Goal: Information Seeking & Learning: Learn about a topic

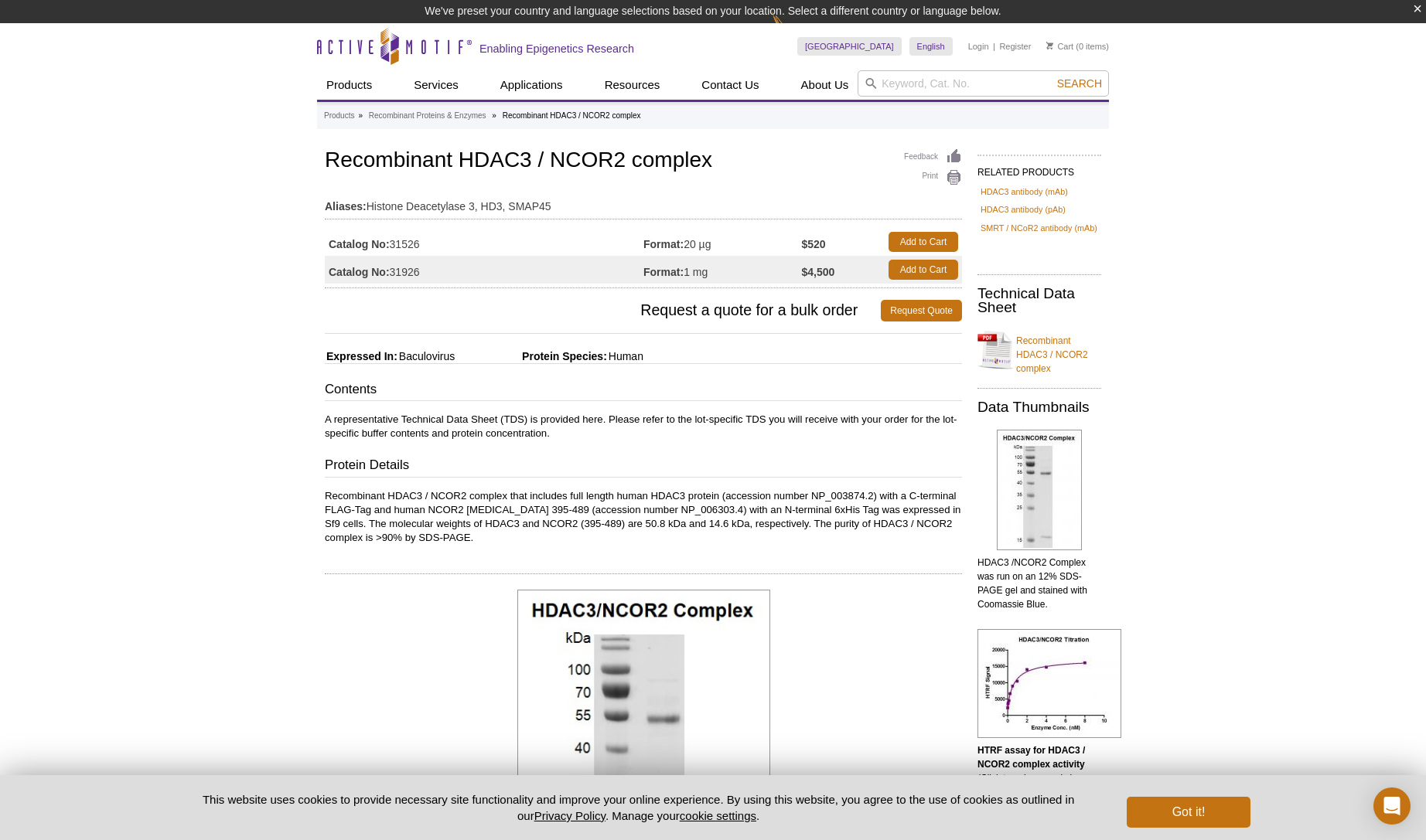
scroll to position [183, 0]
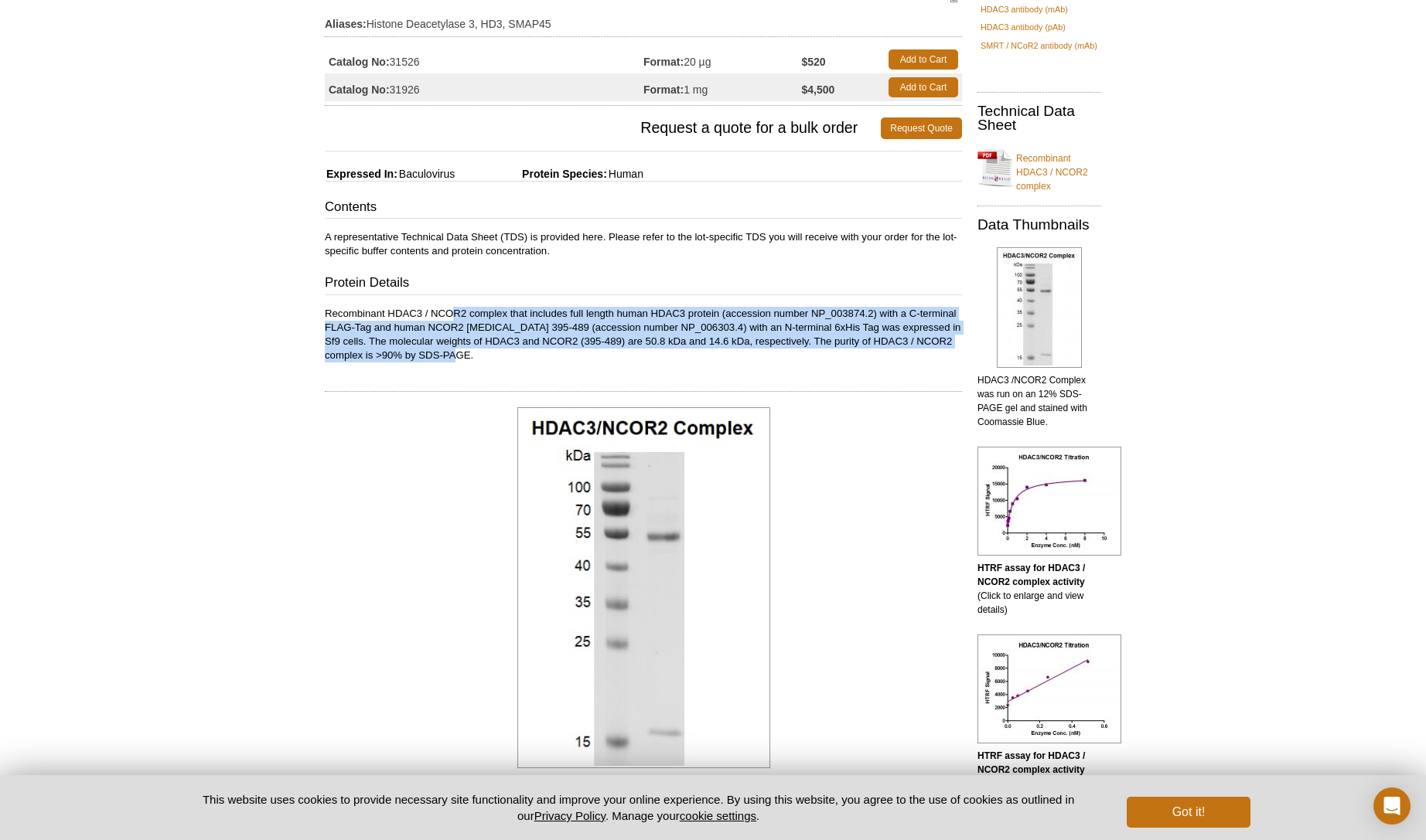
drag, startPoint x: 452, startPoint y: 318, endPoint x: 503, endPoint y: 362, distance: 67.4
click at [503, 362] on p "Recombinant HDAC3 / NCOR2 complex that includes full length human HDAC3 protein…" at bounding box center [643, 334] width 637 height 56
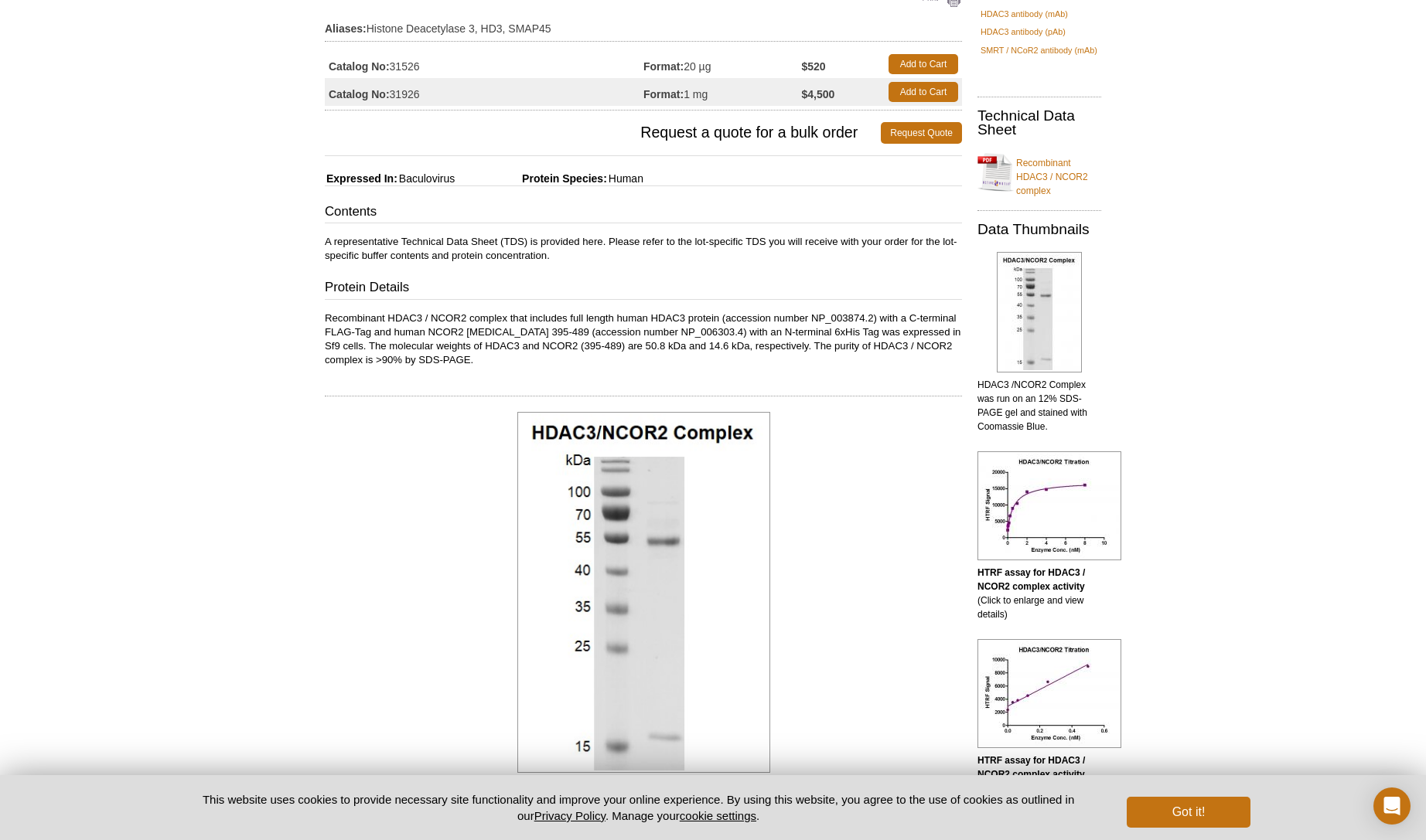
click at [529, 331] on p "Recombinant HDAC3 / NCOR2 complex that includes full length human HDAC3 protein…" at bounding box center [643, 339] width 637 height 56
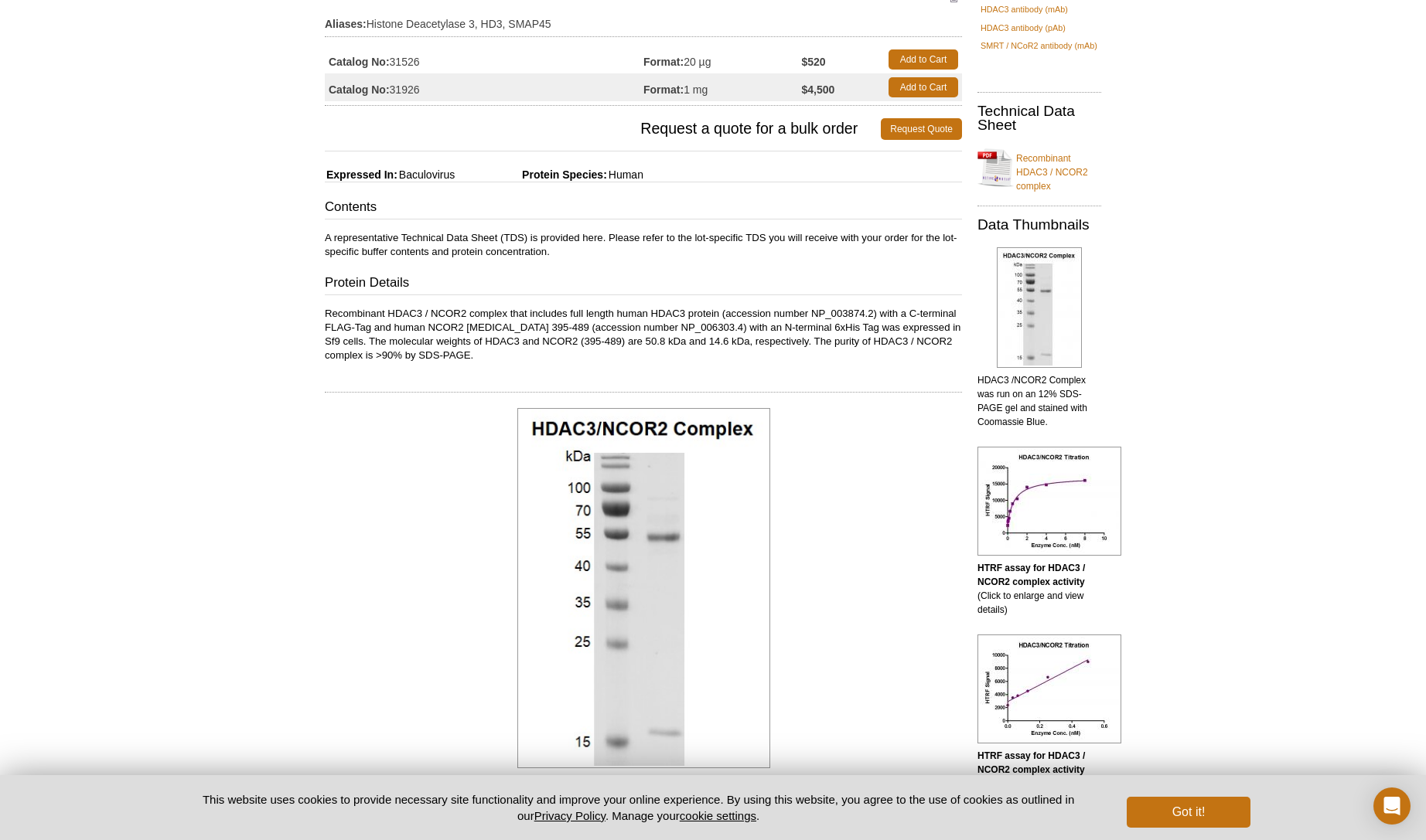
scroll to position [159, 0]
drag, startPoint x: 522, startPoint y: 322, endPoint x: 581, endPoint y: 322, distance: 59.0
click at [581, 322] on p "Recombinant HDAC3 / NCOR2 complex that includes full length human HDAC3 protein…" at bounding box center [643, 334] width 637 height 56
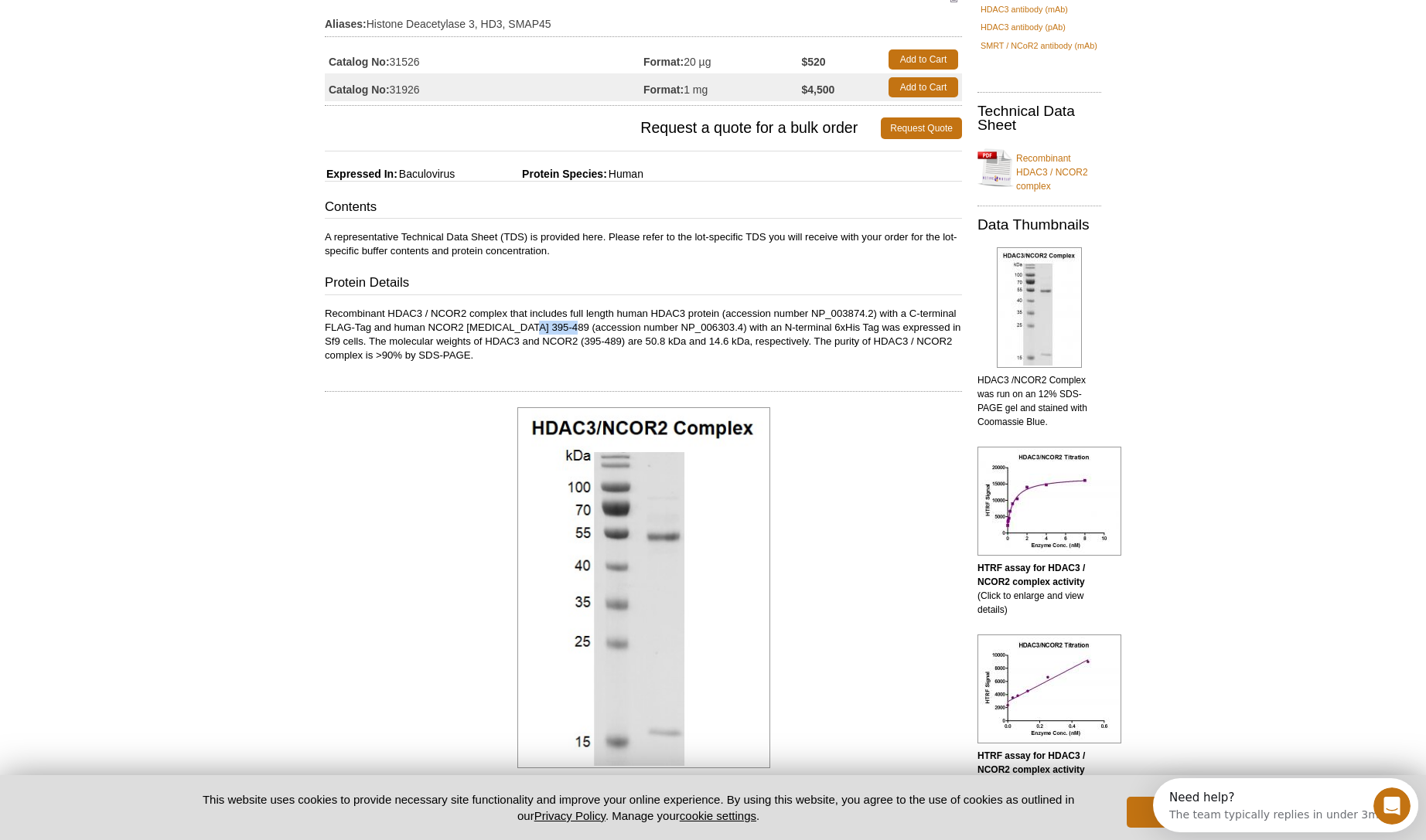
drag, startPoint x: 563, startPoint y: 325, endPoint x: 523, endPoint y: 323, distance: 40.0
click at [523, 323] on p "Recombinant HDAC3 / NCOR2 complex that includes full length human HDAC3 protein…" at bounding box center [643, 334] width 637 height 56
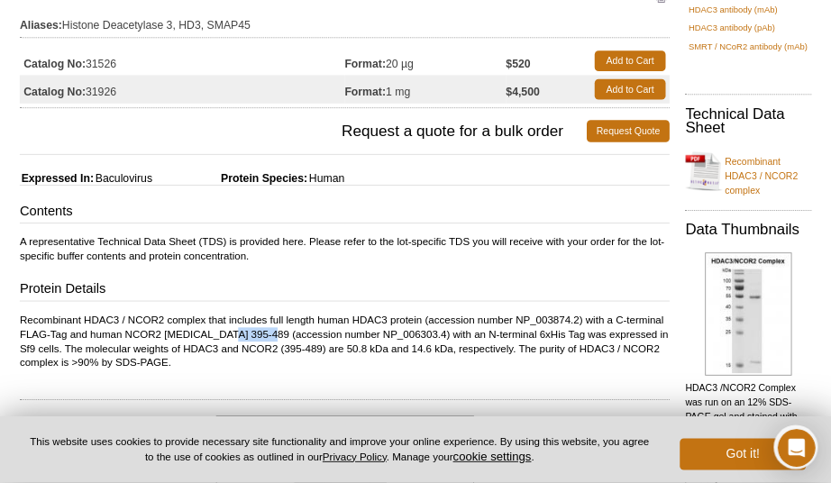
scroll to position [187, 0]
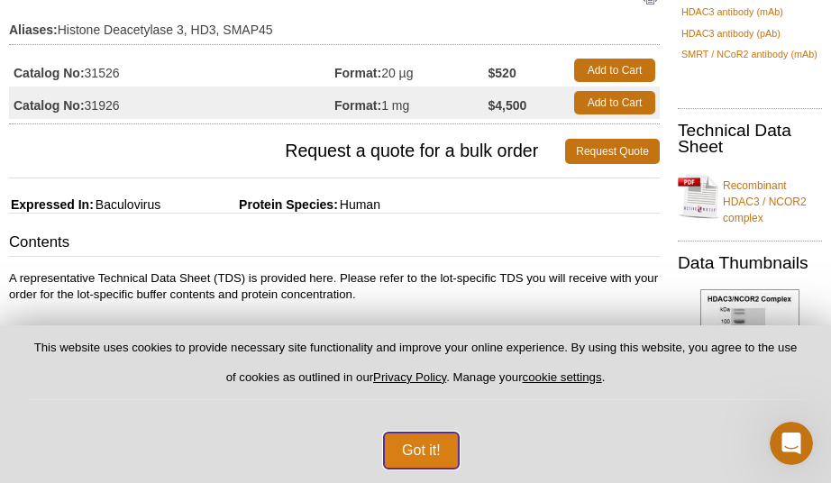
click at [435, 451] on button "Got it!" at bounding box center [421, 451] width 75 height 36
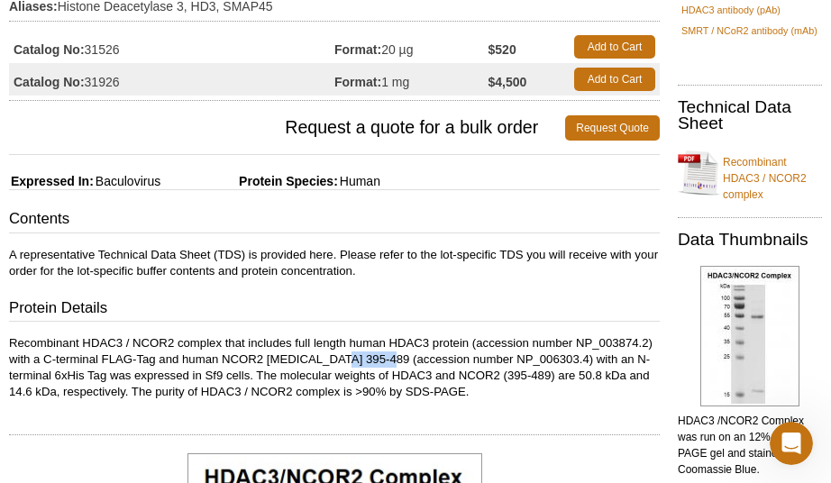
scroll to position [222, 0]
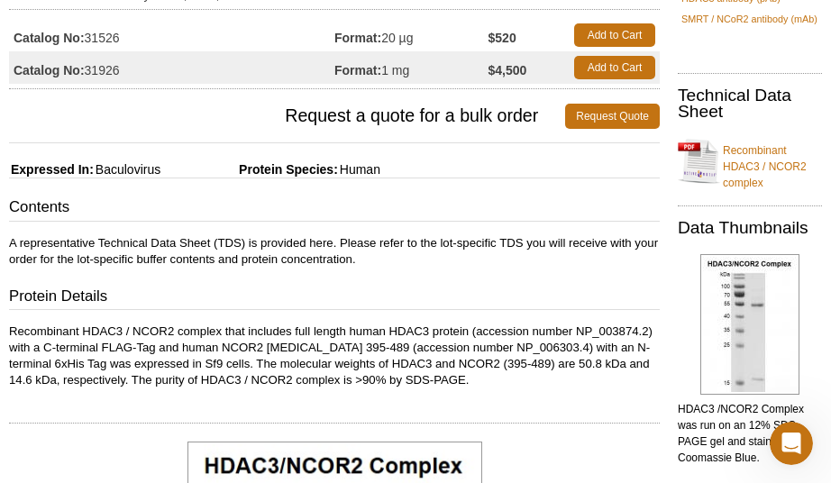
click at [230, 344] on p "Recombinant HDAC3 / NCOR2 complex that includes full length human HDAC3 protein…" at bounding box center [334, 356] width 651 height 65
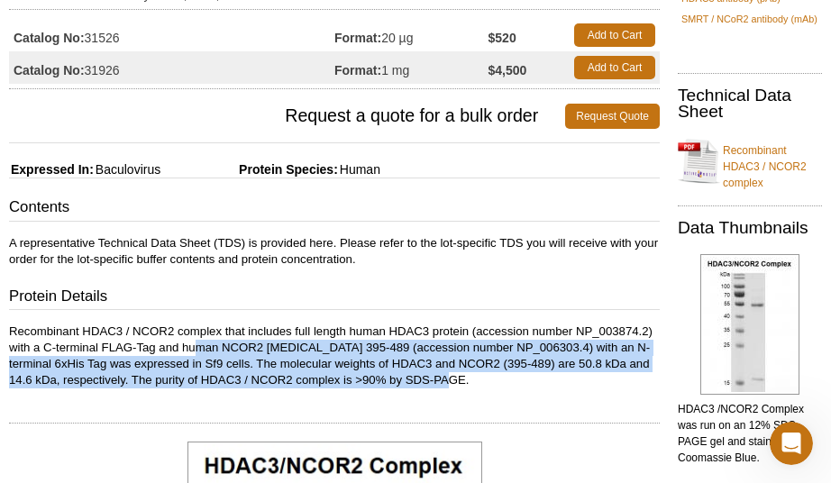
drag, startPoint x: 225, startPoint y: 348, endPoint x: 506, endPoint y: 381, distance: 283.3
click at [506, 381] on p "Recombinant HDAC3 / NCOR2 complex that includes full length human HDAC3 protein…" at bounding box center [334, 356] width 651 height 65
click at [500, 380] on p "Recombinant HDAC3 / NCOR2 complex that includes full length human HDAC3 protein…" at bounding box center [334, 356] width 651 height 65
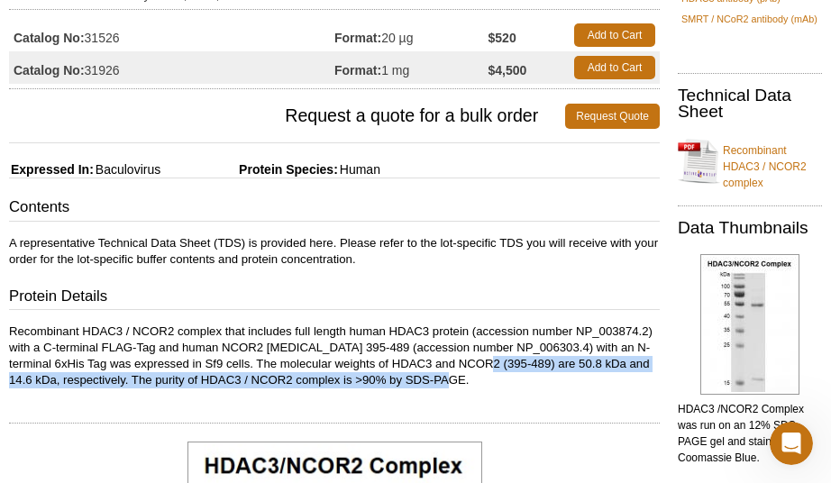
drag, startPoint x: 508, startPoint y: 359, endPoint x: 505, endPoint y: 380, distance: 21.8
click at [518, 384] on p "Recombinant HDAC3 / NCOR2 complex that includes full length human HDAC3 protein…" at bounding box center [334, 356] width 651 height 65
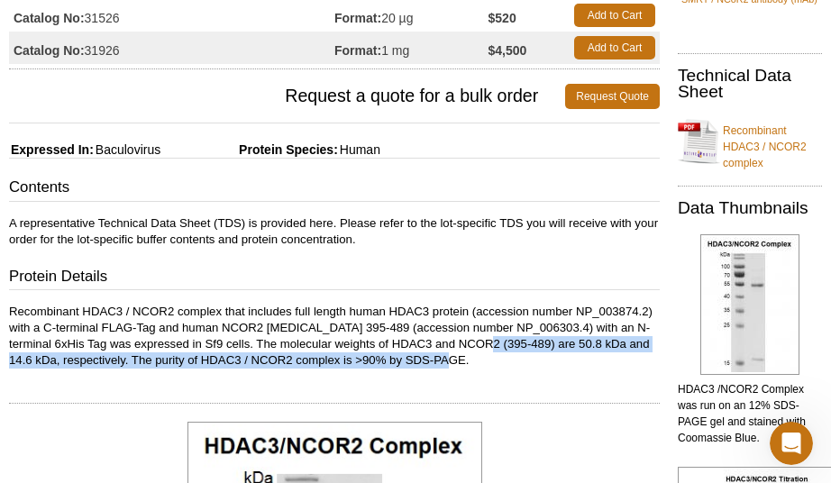
scroll to position [235, 0]
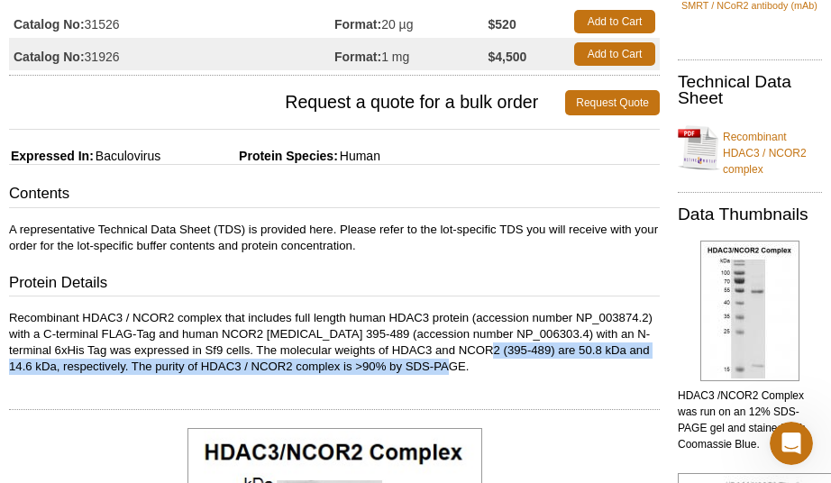
click at [521, 346] on p "Recombinant HDAC3 / NCOR2 complex that includes full length human HDAC3 protein…" at bounding box center [334, 342] width 651 height 65
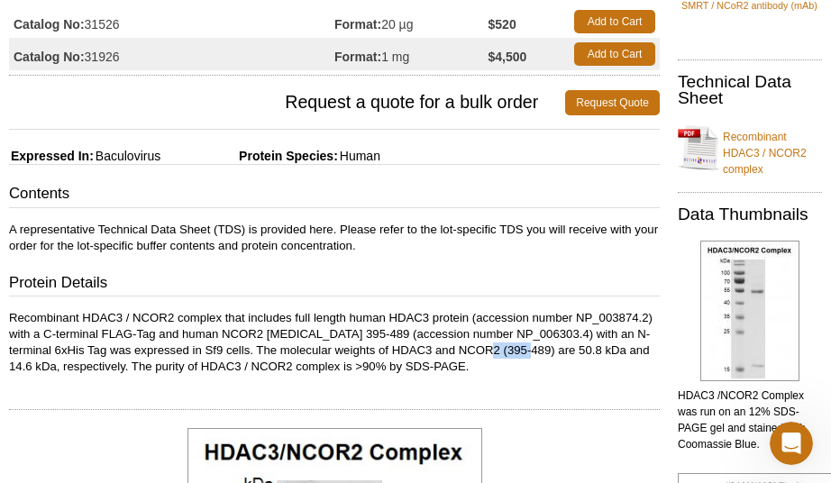
drag, startPoint x: 509, startPoint y: 353, endPoint x: 550, endPoint y: 351, distance: 41.5
click at [550, 351] on p "Recombinant HDAC3 / NCOR2 complex that includes full length human HDAC3 protein…" at bounding box center [334, 342] width 651 height 65
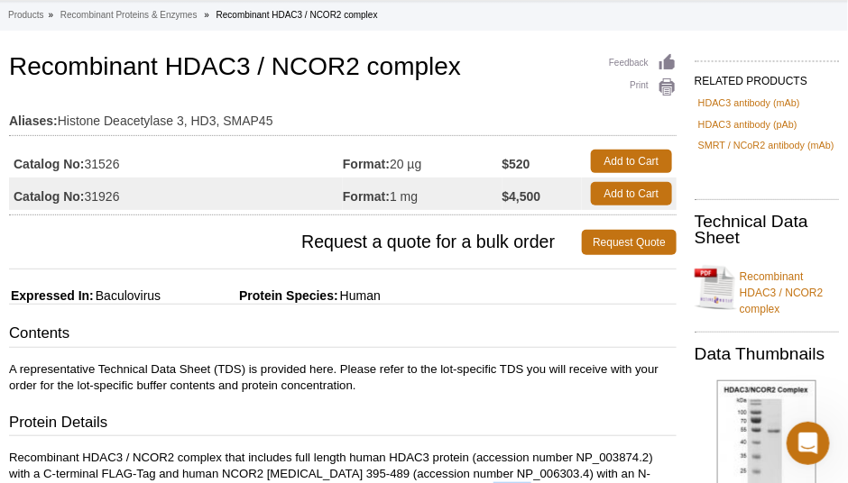
scroll to position [107, 0]
